Goal: Task Accomplishment & Management: Use online tool/utility

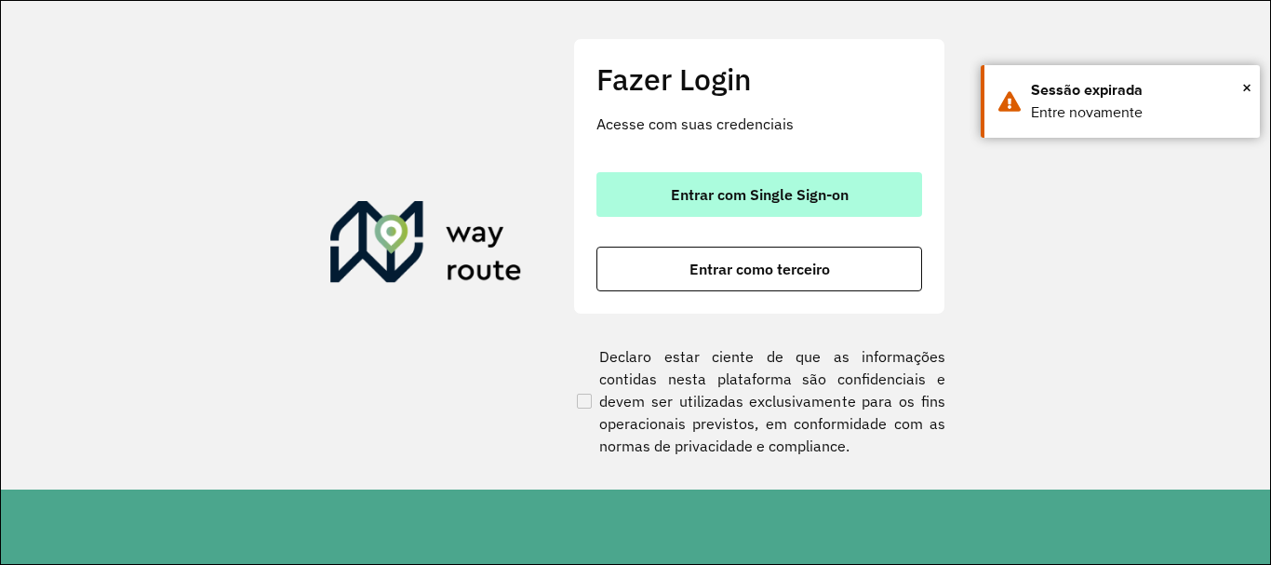
click at [773, 195] on span "Entrar com Single Sign-on" at bounding box center [760, 194] width 178 height 15
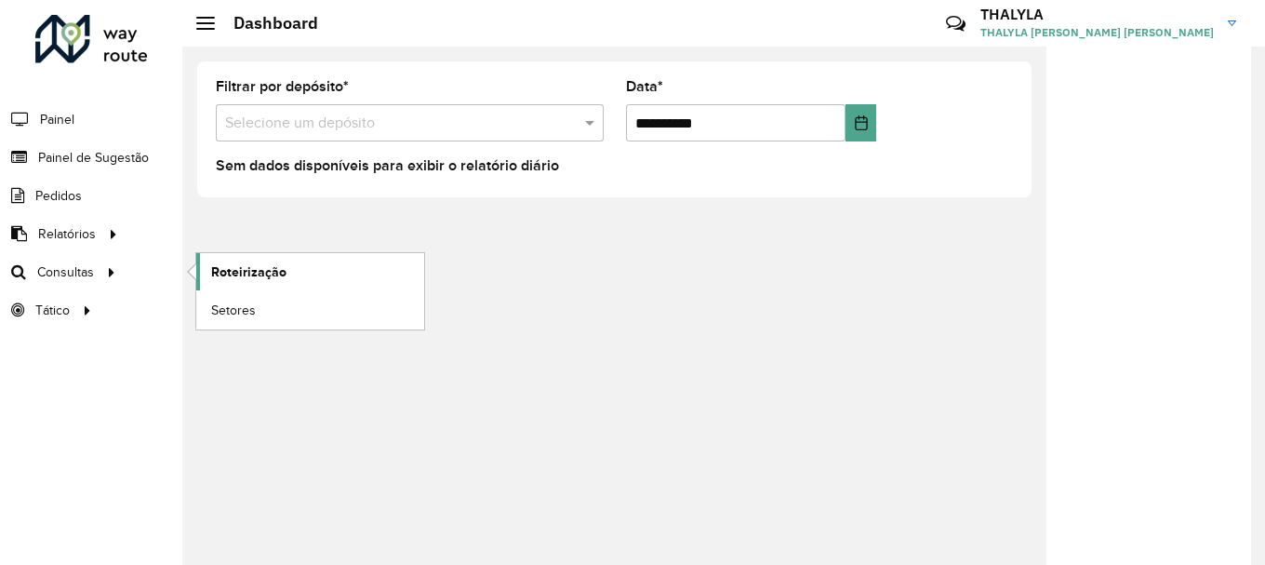
click at [277, 261] on link "Roteirização" at bounding box center [310, 271] width 228 height 37
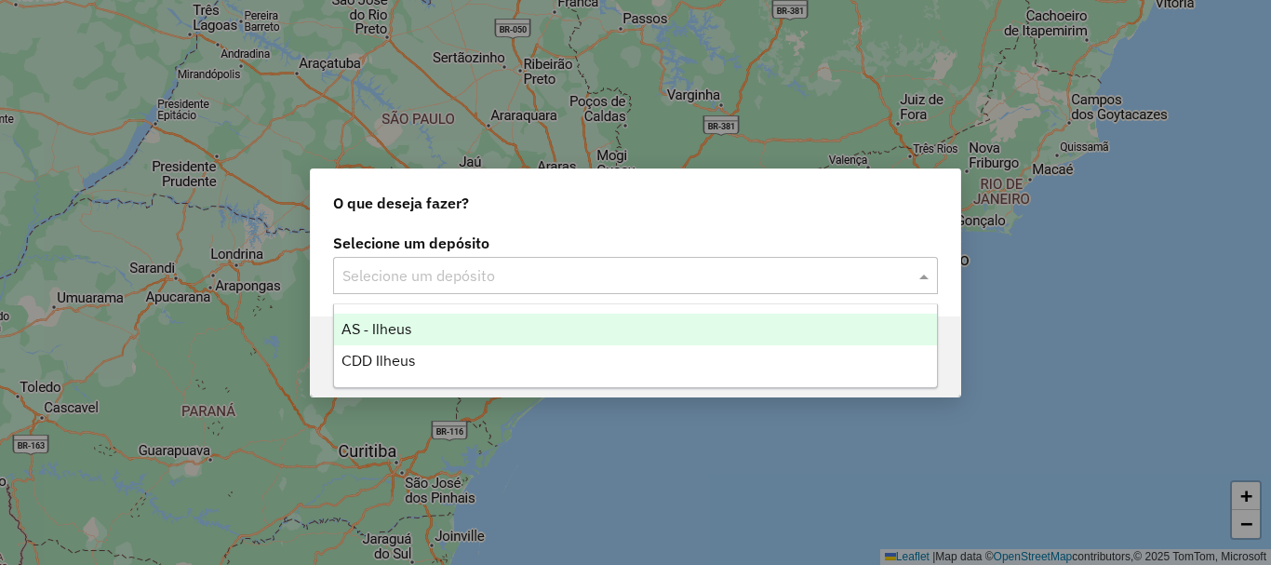
click at [522, 276] on input "text" at bounding box center [616, 276] width 549 height 22
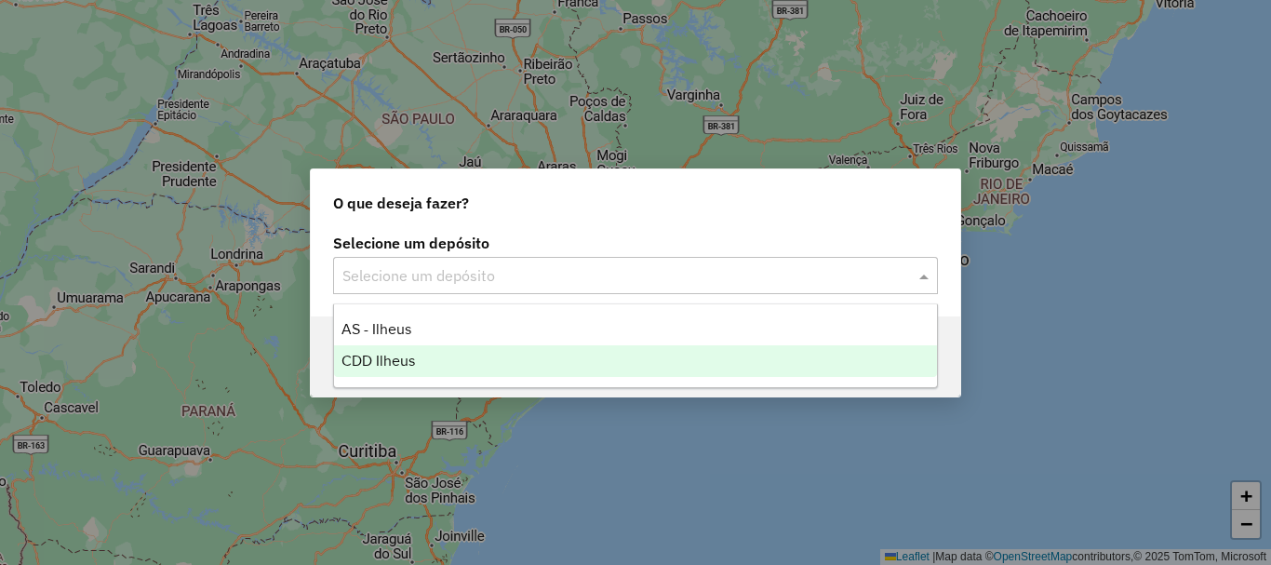
click at [379, 354] on span "CDD Ilheus" at bounding box center [378, 361] width 74 height 16
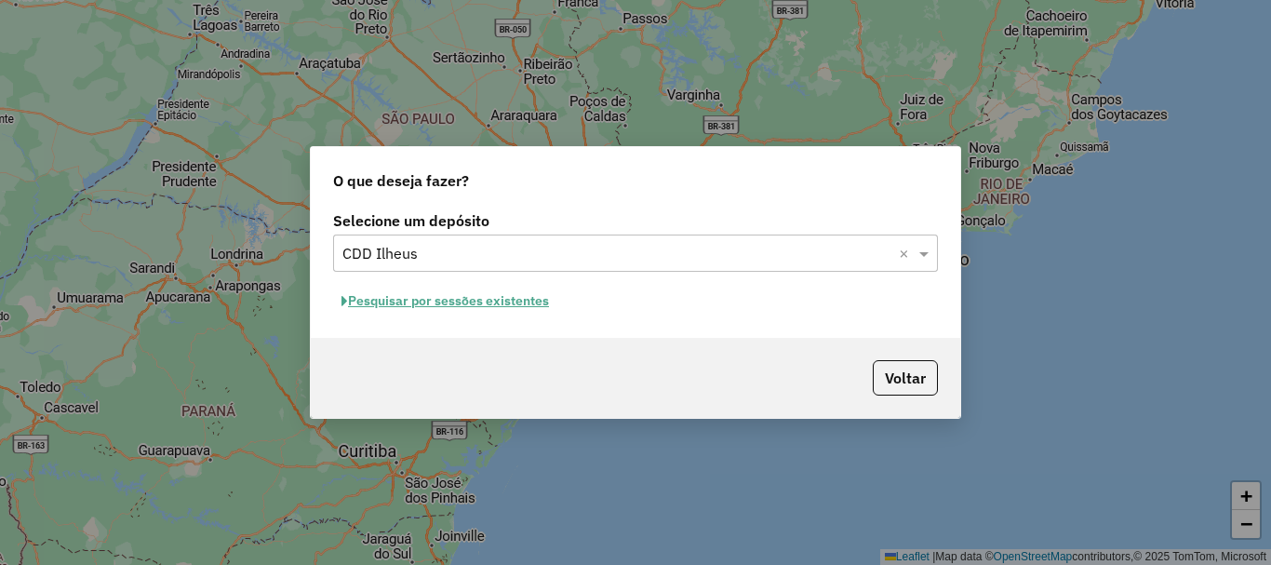
click at [493, 306] on button "Pesquisar por sessões existentes" at bounding box center [445, 301] width 224 height 29
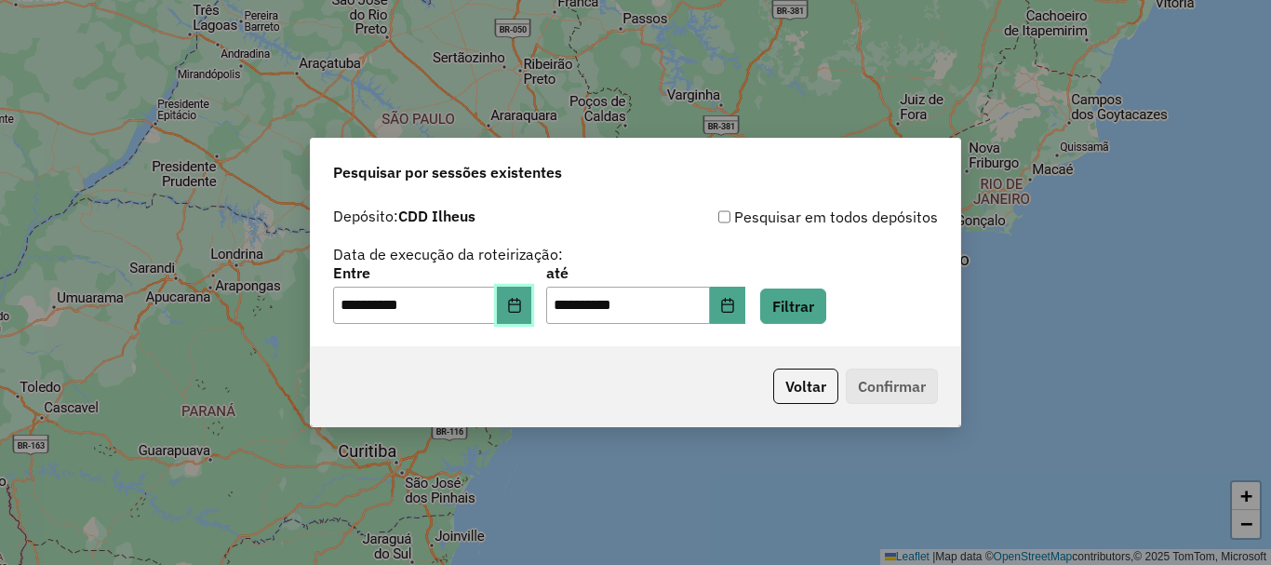
click at [520, 312] on icon "Choose Date" at bounding box center [514, 305] width 12 height 15
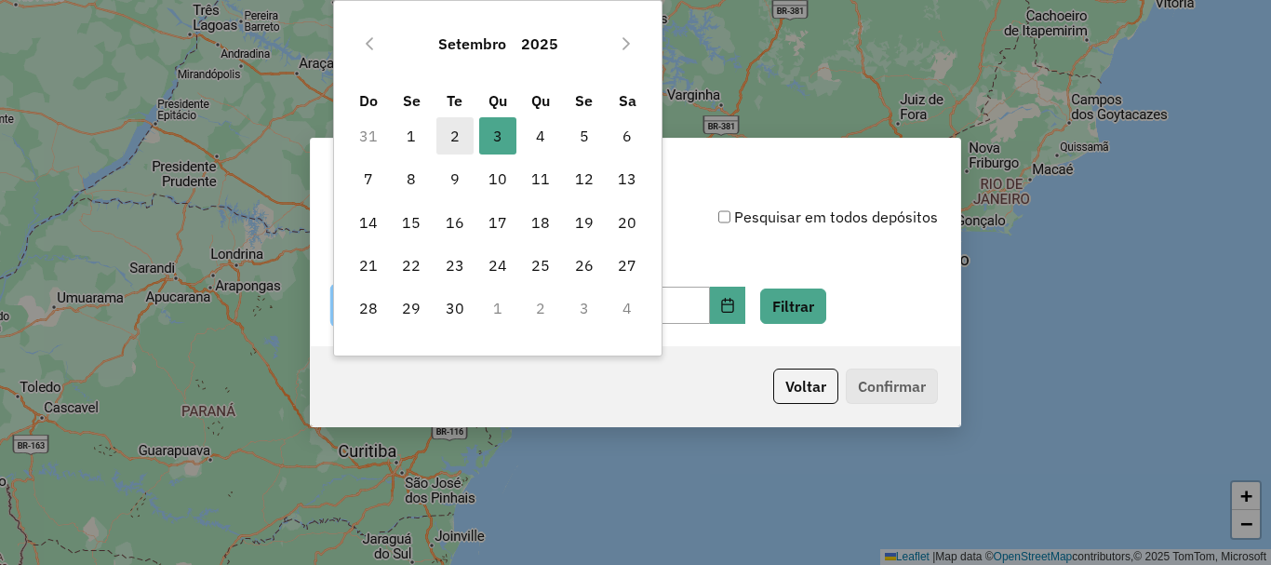
click at [453, 126] on span "2" at bounding box center [454, 135] width 37 height 37
type input "**********"
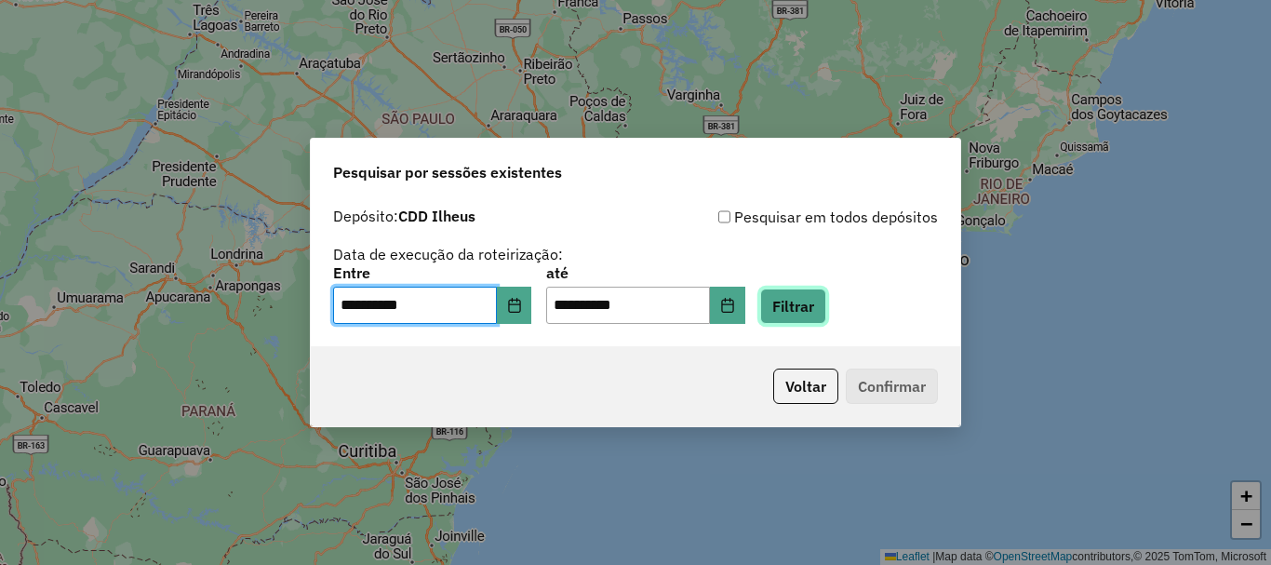
click at [826, 314] on button "Filtrar" at bounding box center [793, 305] width 66 height 35
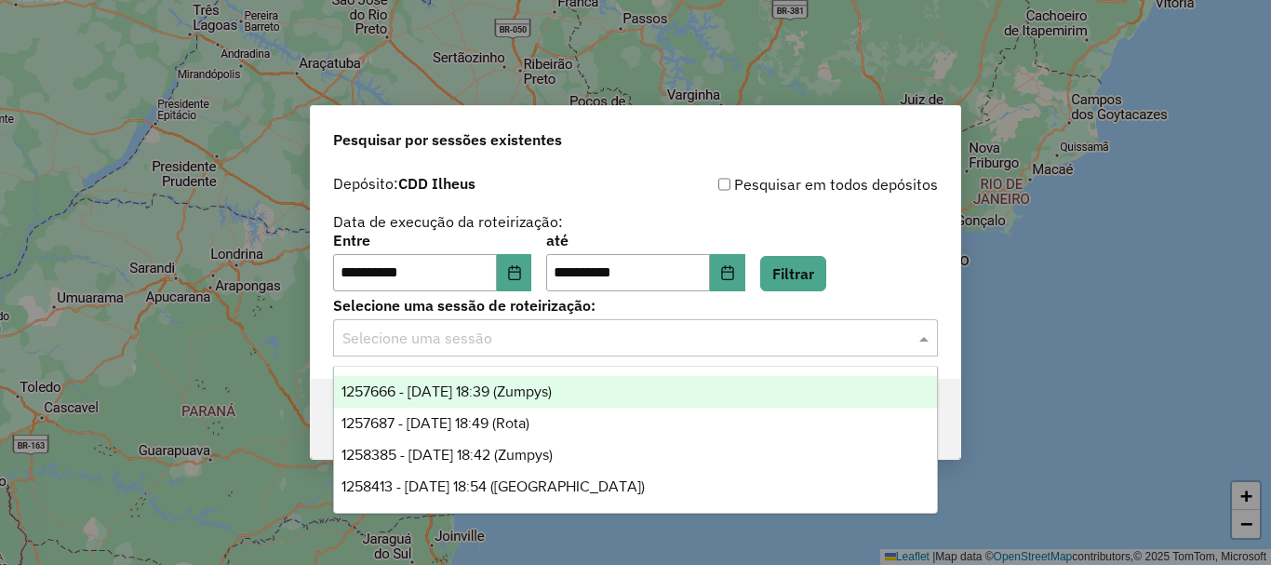
click at [533, 341] on input "text" at bounding box center [616, 339] width 549 height 22
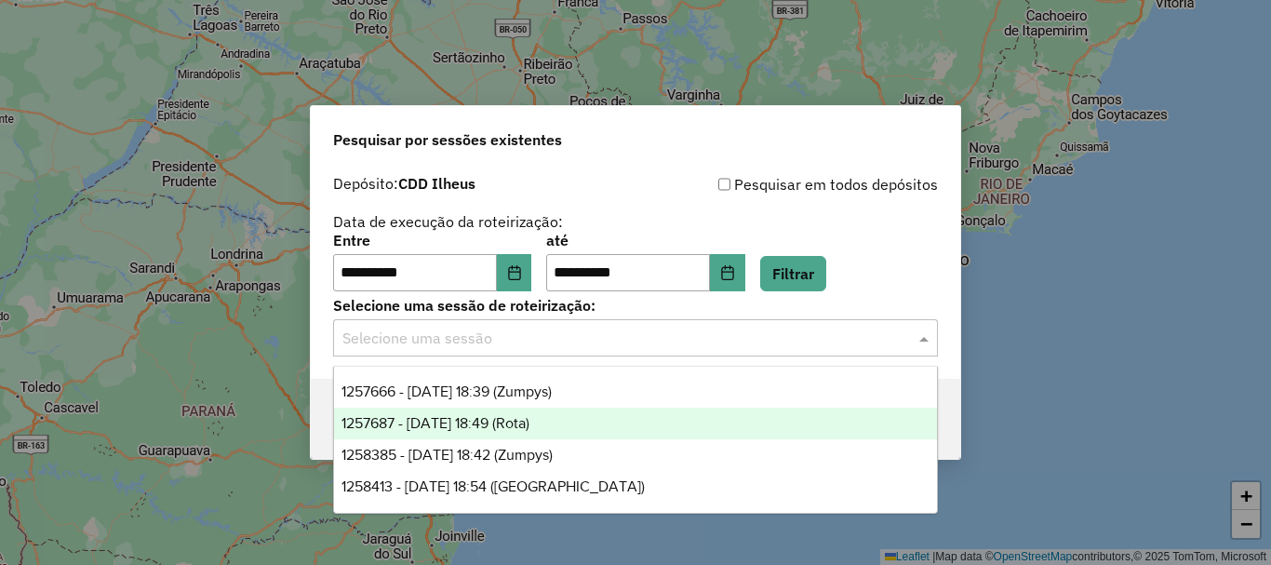
click at [503, 425] on span "1257687 - 02/09/2025 18:49 (Rota)" at bounding box center [435, 423] width 188 height 16
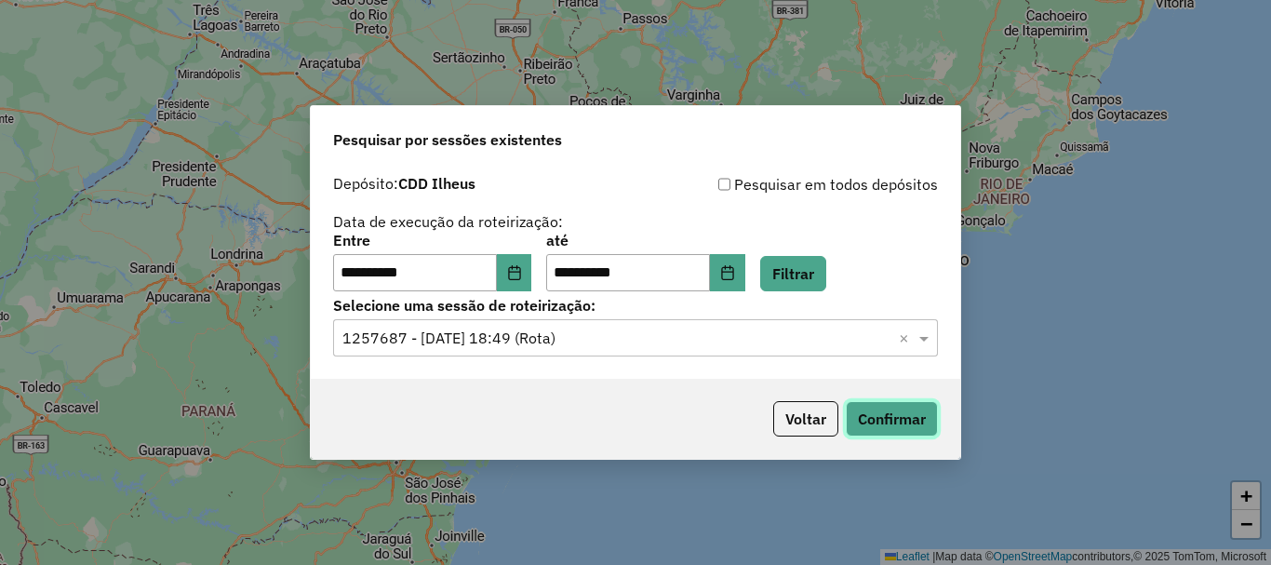
click at [883, 417] on button "Confirmar" at bounding box center [892, 418] width 92 height 35
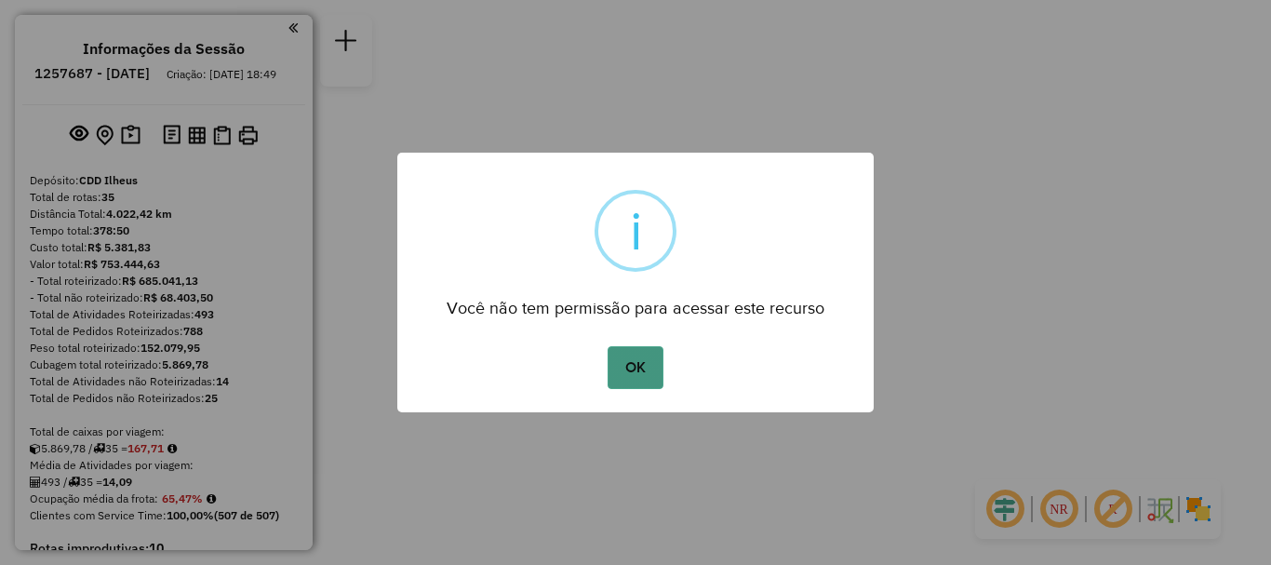
click at [650, 368] on button "OK" at bounding box center [635, 367] width 55 height 43
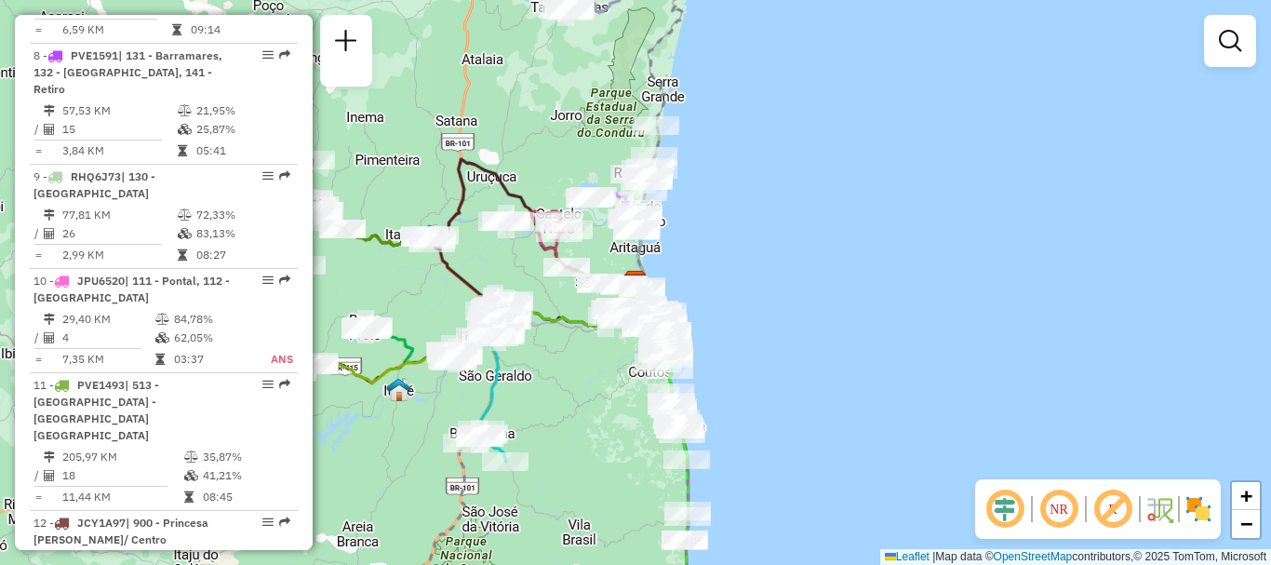
scroll to position [1582, 0]
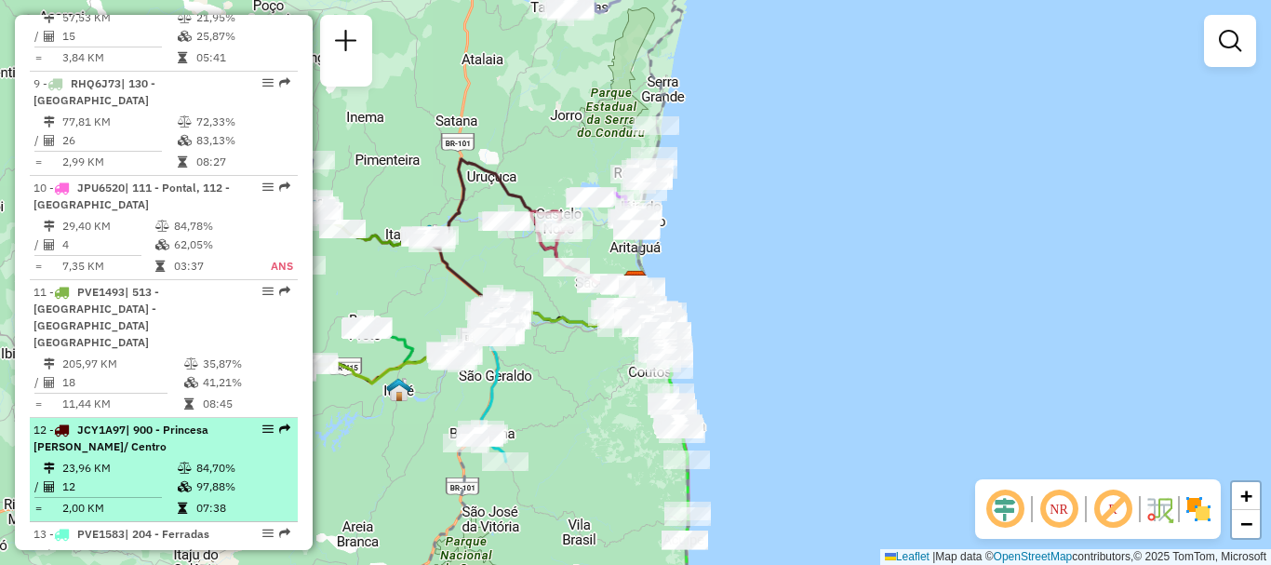
select select "**********"
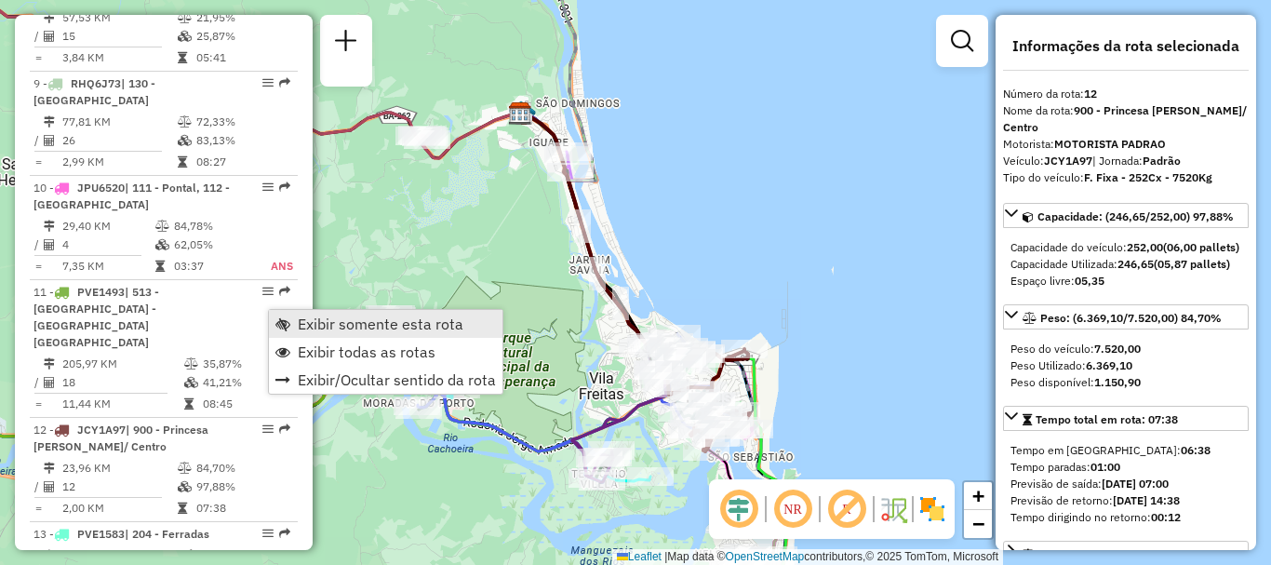
click at [332, 322] on span "Exibir somente esta rota" at bounding box center [381, 323] width 166 height 15
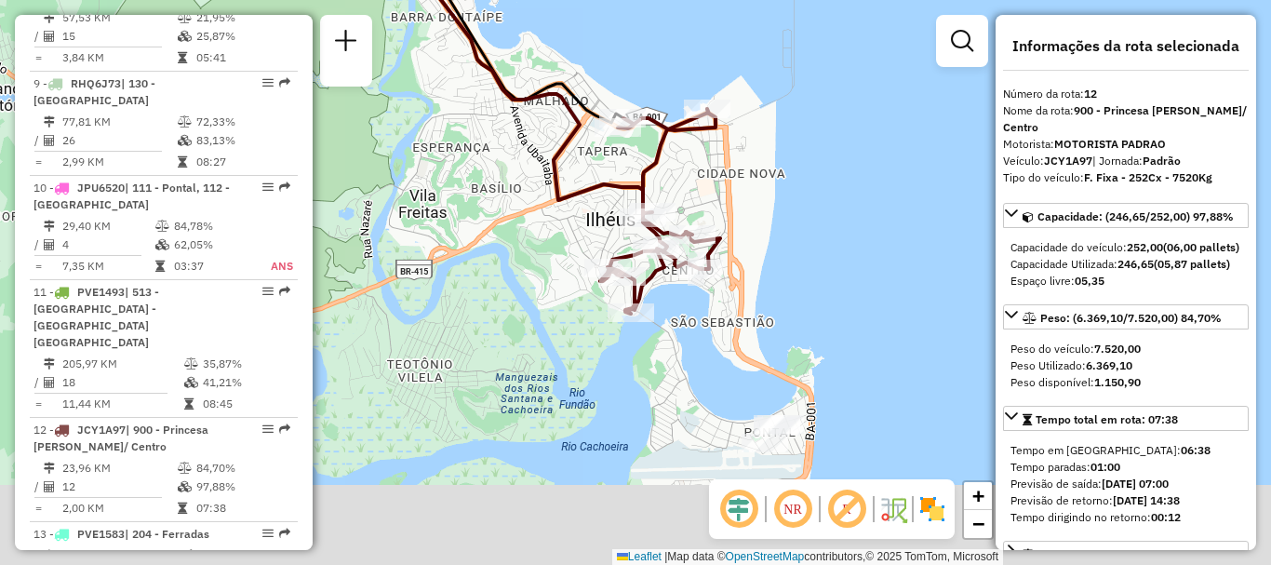
drag, startPoint x: 647, startPoint y: 407, endPoint x: 452, endPoint y: 172, distance: 304.6
click at [448, 172] on div "Janela de atendimento Grade de atendimento Capacidade Transportadoras Veículos …" at bounding box center [635, 282] width 1271 height 565
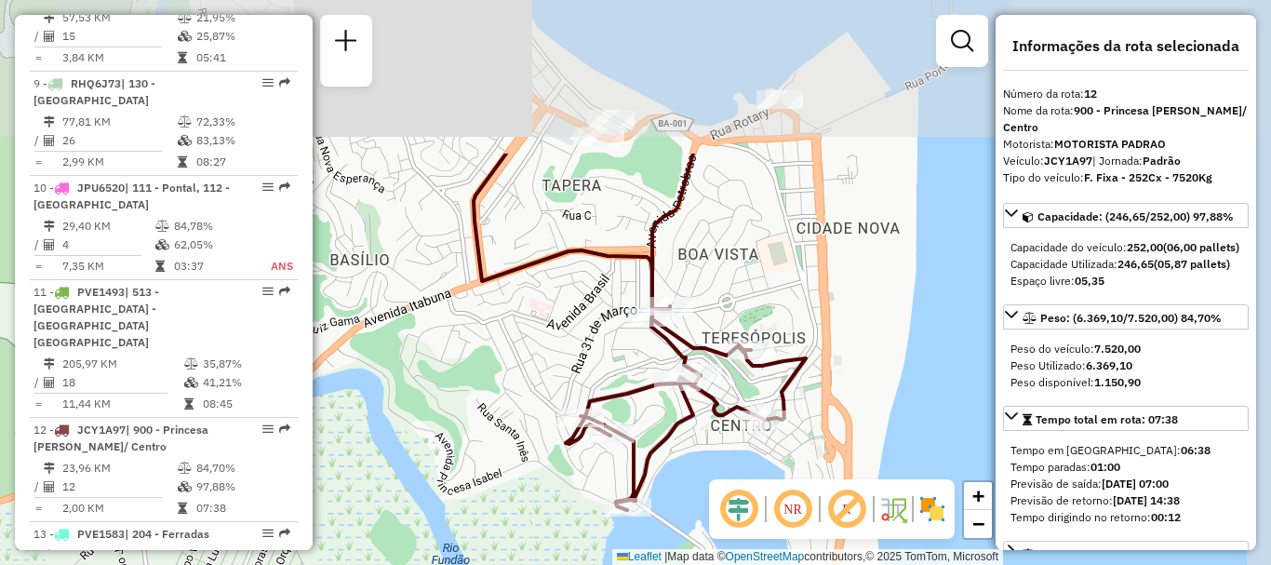
drag, startPoint x: 799, startPoint y: 221, endPoint x: 744, endPoint y: 432, distance: 217.3
click at [744, 429] on div at bounding box center [765, 419] width 47 height 19
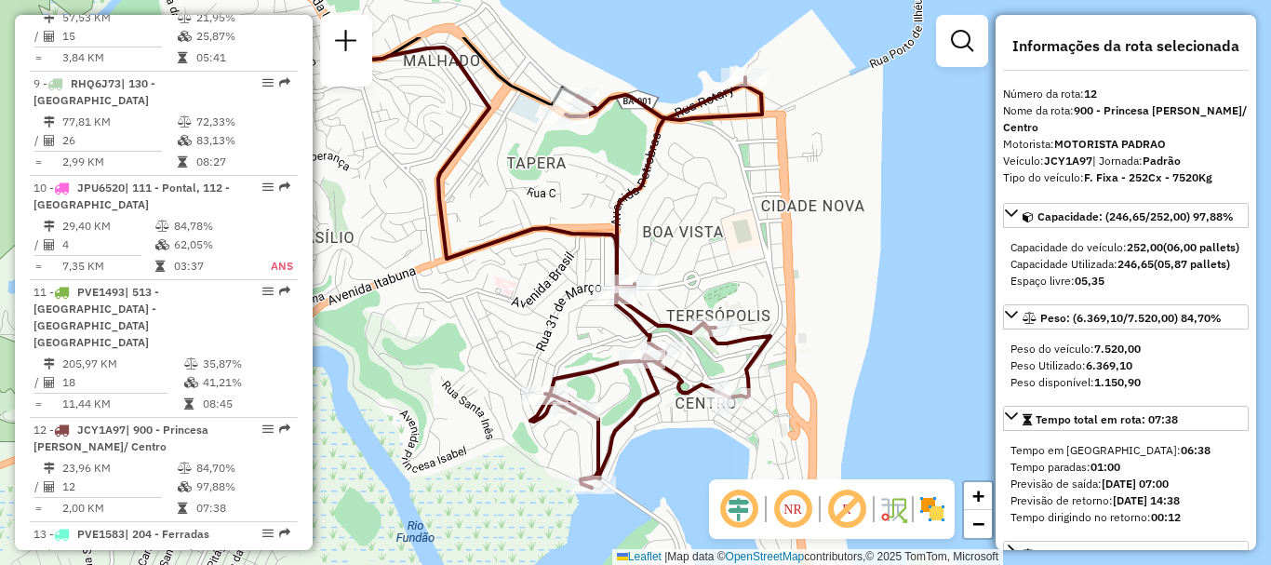
drag, startPoint x: 677, startPoint y: 186, endPoint x: 684, endPoint y: 280, distance: 94.2
click at [684, 280] on div "Janela de atendimento Grade de atendimento Capacidade Transportadoras Veículos …" at bounding box center [635, 282] width 1271 height 565
